Goal: Task Accomplishment & Management: Manage account settings

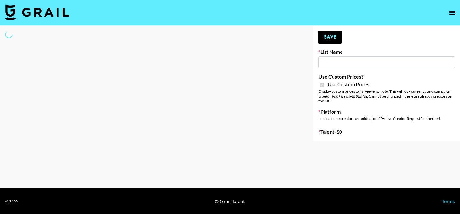
type input "Babbel - 3rd Sept"
checkbox input "true"
select select "Brand"
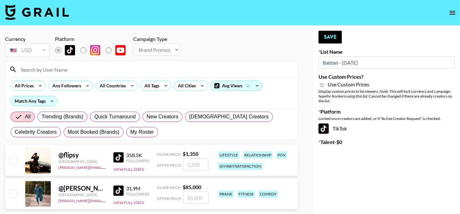
click at [132, 133] on span "My Roster" at bounding box center [142, 132] width 24 height 8
click at [130, 132] on input "My Roster" at bounding box center [130, 132] width 0 height 0
radio input "true"
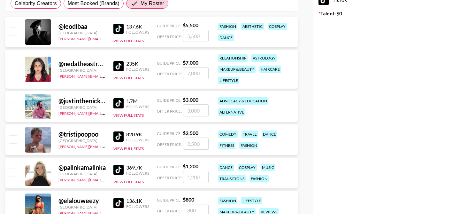
scroll to position [131, 0]
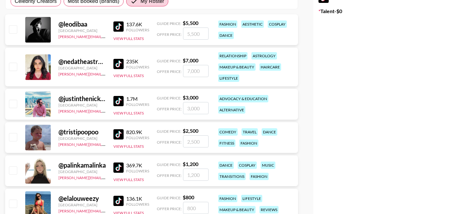
click at [13, 104] on input "checkbox" at bounding box center [13, 104] width 8 height 8
checkbox input "true"
type input "3000"
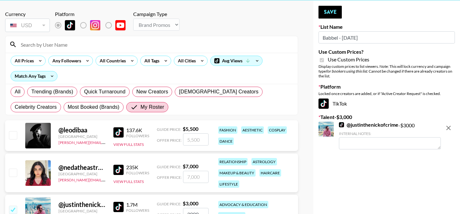
scroll to position [0, 0]
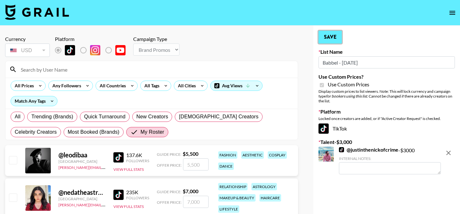
click at [328, 36] on button "Save" at bounding box center [329, 37] width 23 height 13
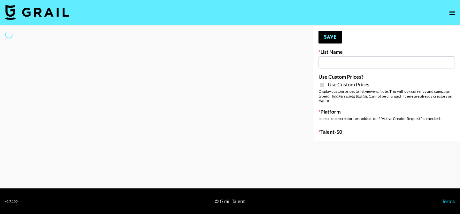
type input "FaceApp - [DATE]"
checkbox input "true"
select select "Brand"
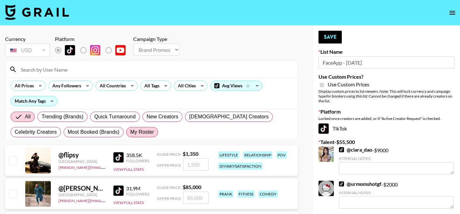
click at [144, 133] on span "My Roster" at bounding box center [142, 132] width 24 height 8
click at [130, 132] on input "My Roster" at bounding box center [130, 132] width 0 height 0
radio input "true"
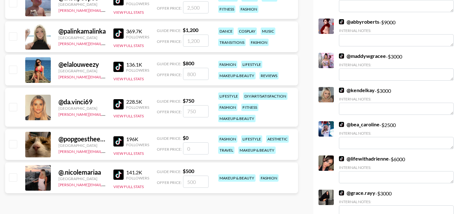
scroll to position [265, 0]
click at [11, 109] on input "checkbox" at bounding box center [13, 106] width 8 height 8
checkbox input "true"
type input "750"
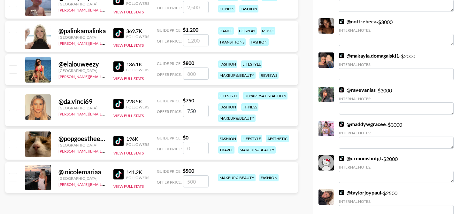
click at [13, 106] on input "checkbox" at bounding box center [13, 106] width 8 height 8
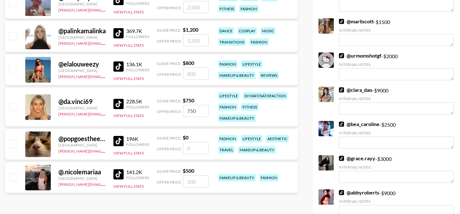
click at [14, 108] on input "checkbox" at bounding box center [13, 106] width 8 height 8
checkbox input "true"
click at [12, 69] on input "checkbox" at bounding box center [13, 69] width 8 height 8
checkbox input "true"
type input "800"
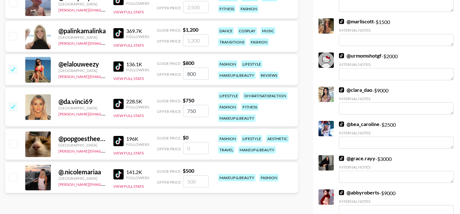
click at [12, 145] on input "checkbox" at bounding box center [13, 143] width 8 height 8
click at [16, 143] on input "checkbox" at bounding box center [13, 143] width 8 height 8
checkbox input "false"
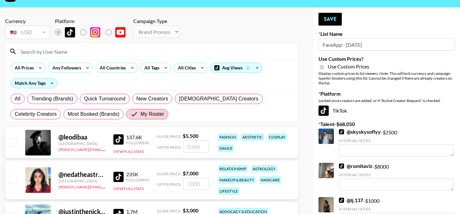
scroll to position [0, 0]
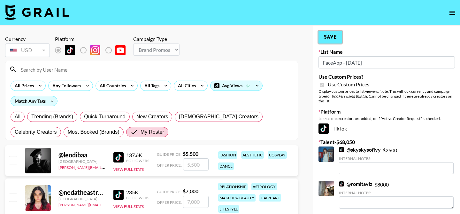
click at [332, 42] on button "Save" at bounding box center [329, 37] width 23 height 13
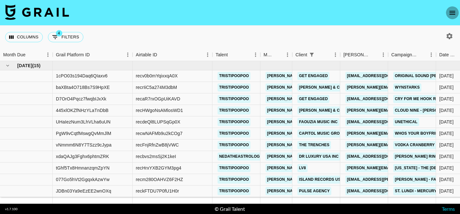
click at [450, 13] on icon "open drawer" at bounding box center [452, 13] width 8 height 8
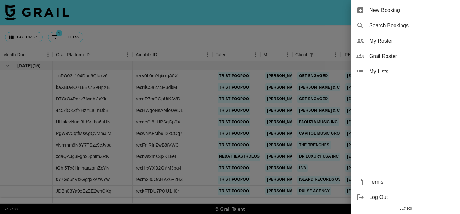
click at [397, 41] on span "My Roster" at bounding box center [412, 41] width 86 height 8
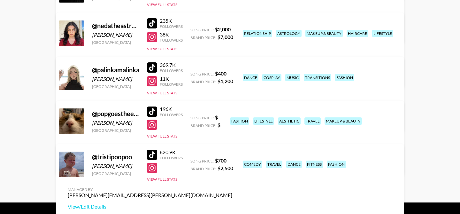
scroll to position [301, 0]
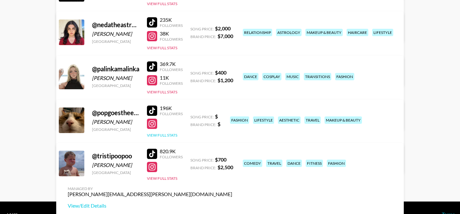
click at [156, 134] on button "View Full Stats" at bounding box center [162, 134] width 30 height 5
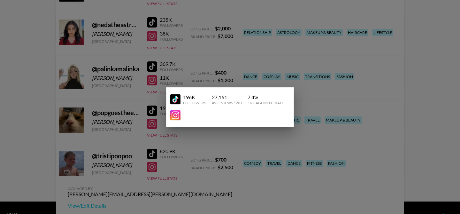
click at [162, 130] on div at bounding box center [230, 107] width 460 height 214
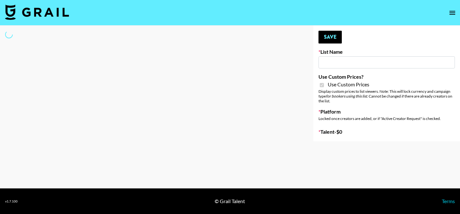
type input "Axis-Y - [DATE]"
checkbox input "true"
select select "Brand"
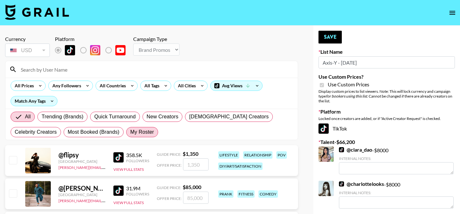
click at [143, 131] on span "My Roster" at bounding box center [142, 132] width 24 height 8
click at [130, 132] on input "My Roster" at bounding box center [130, 132] width 0 height 0
radio input "true"
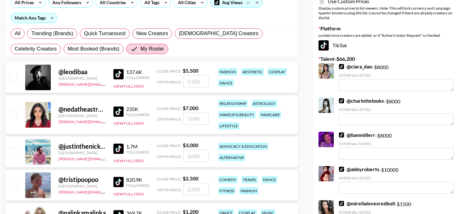
scroll to position [113, 0]
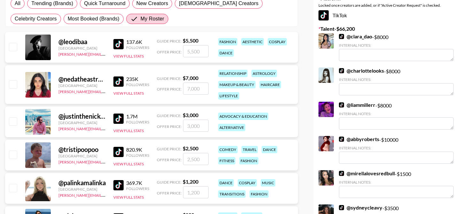
click at [12, 83] on input "checkbox" at bounding box center [13, 84] width 8 height 8
checkbox input "true"
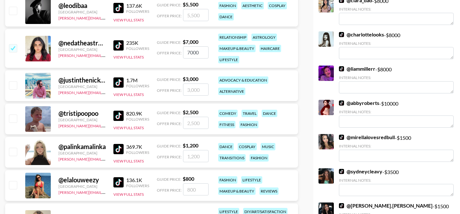
scroll to position [149, 0]
drag, startPoint x: 199, startPoint y: 52, endPoint x: 179, endPoint y: 52, distance: 19.5
click at [179, 52] on div "Offer Price: 7000" at bounding box center [183, 52] width 52 height 12
type input "5500"
click at [12, 118] on input "checkbox" at bounding box center [13, 118] width 8 height 8
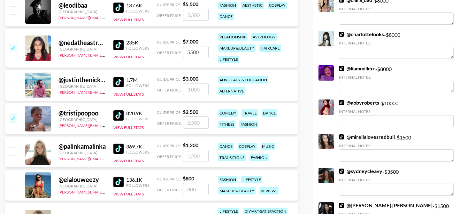
checkbox input "true"
type input "2500"
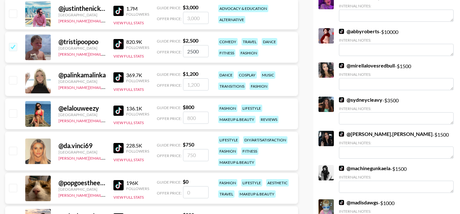
scroll to position [221, 0]
click at [11, 149] on input "checkbox" at bounding box center [13, 150] width 8 height 8
checkbox input "true"
type input "750"
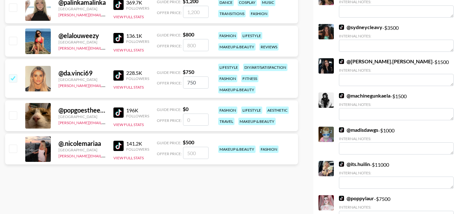
scroll to position [294, 0]
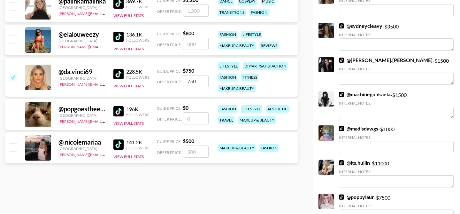
click at [9, 147] on input "checkbox" at bounding box center [13, 147] width 8 height 8
checkbox input "true"
type input "500"
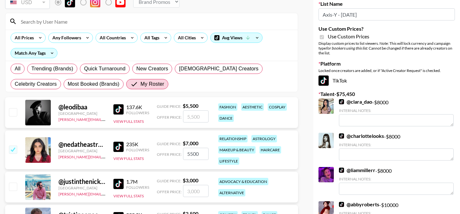
scroll to position [20, 0]
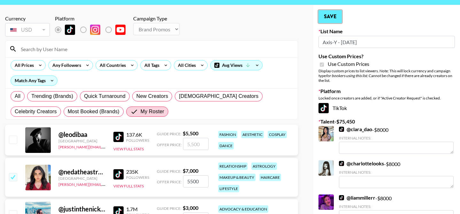
click at [328, 16] on button "Save" at bounding box center [329, 16] width 23 height 13
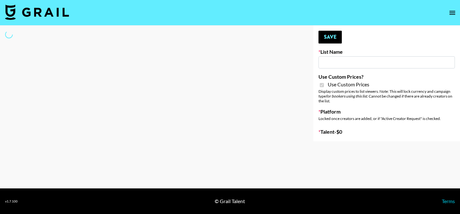
type input "Arya - [DATE]"
checkbox input "true"
select select "Brand"
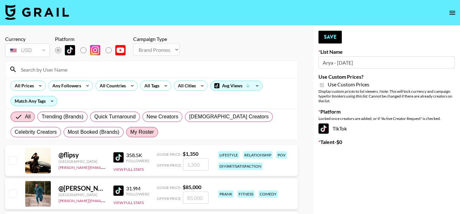
click at [137, 133] on span "My Roster" at bounding box center [142, 132] width 24 height 8
click at [130, 132] on input "My Roster" at bounding box center [130, 132] width 0 height 0
radio input "true"
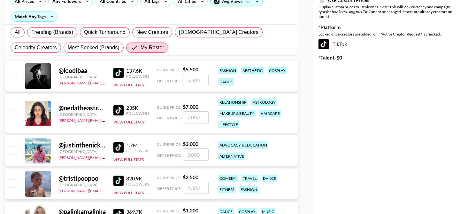
scroll to position [92, 0]
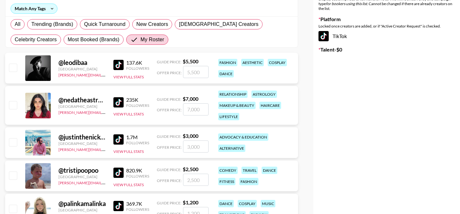
click at [12, 142] on input "checkbox" at bounding box center [13, 142] width 8 height 8
checkbox input "true"
type input "3000"
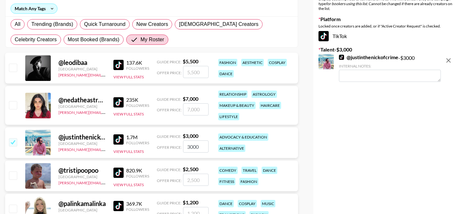
scroll to position [0, 0]
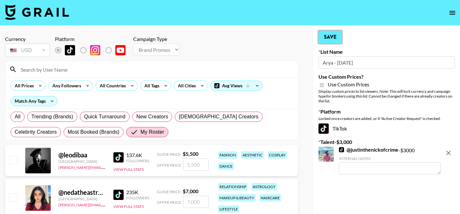
click at [327, 38] on button "Save" at bounding box center [329, 37] width 23 height 13
